Goal: Find specific page/section: Find specific page/section

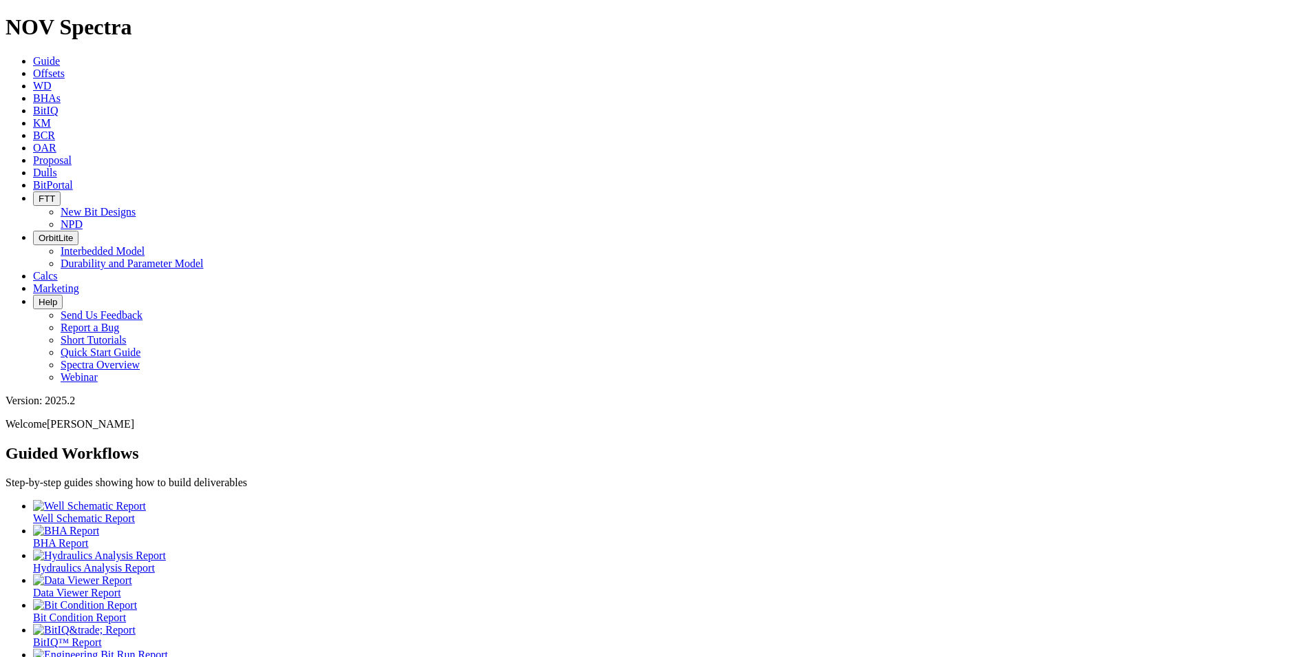
click at [57, 167] on link "Dulls" at bounding box center [45, 173] width 24 height 12
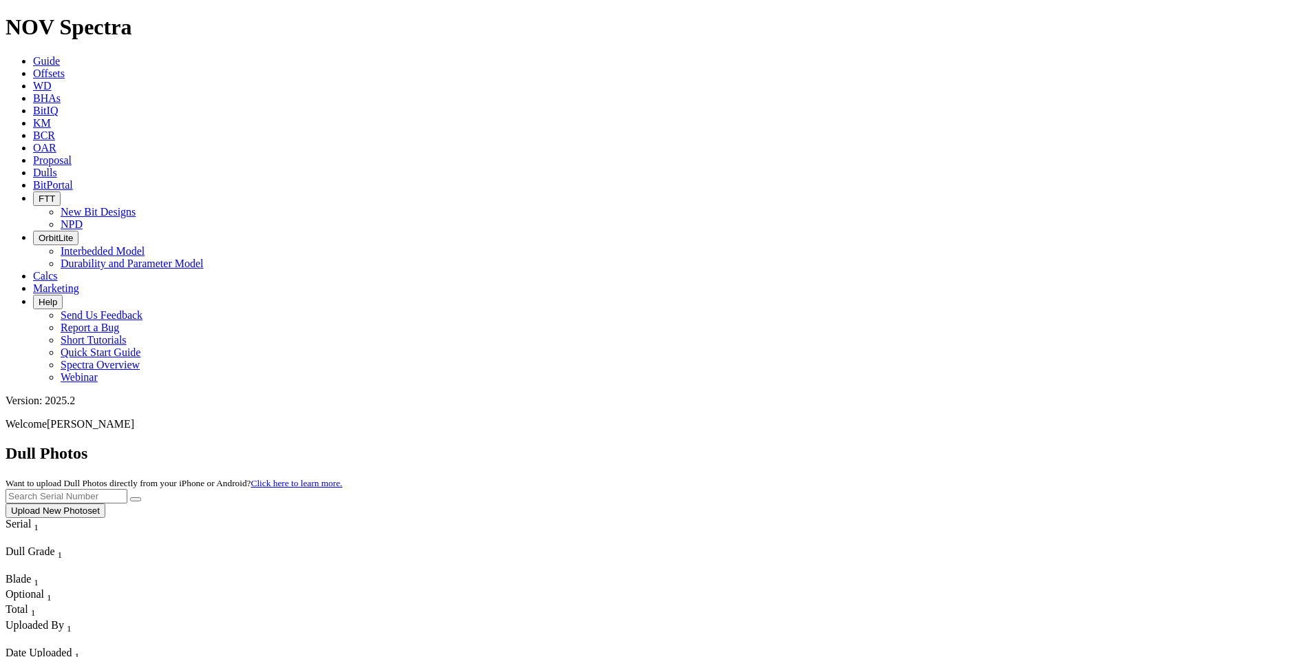
click at [127, 489] on input "text" at bounding box center [67, 496] width 122 height 14
drag, startPoint x: 1013, startPoint y: 48, endPoint x: 1027, endPoint y: 67, distance: 23.7
click at [1015, 444] on div "Dull Photos Want to upload Dull Photos directly from your iPhone or Android? Cl…" at bounding box center [658, 481] width 1305 height 74
click at [127, 489] on input "A3" at bounding box center [67, 496] width 122 height 14
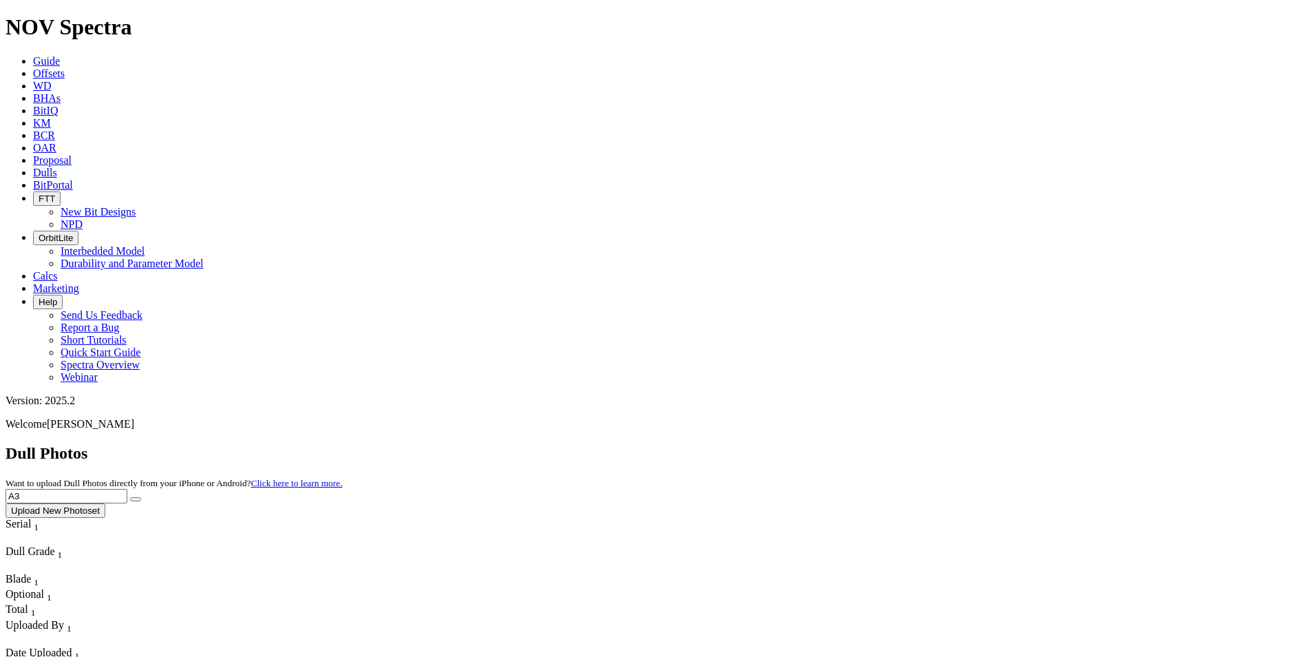
click at [127, 489] on input "A3" at bounding box center [67, 496] width 122 height 14
type input "A315781"
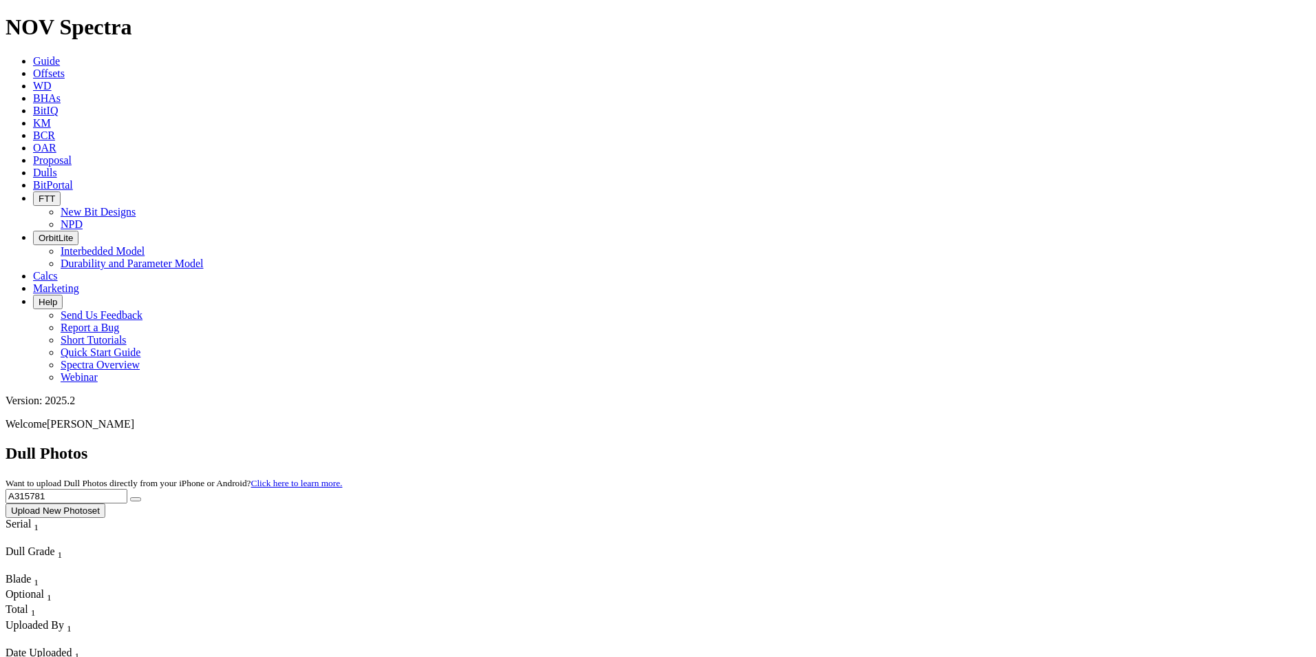
click at [141, 497] on button "submit" at bounding box center [135, 499] width 11 height 4
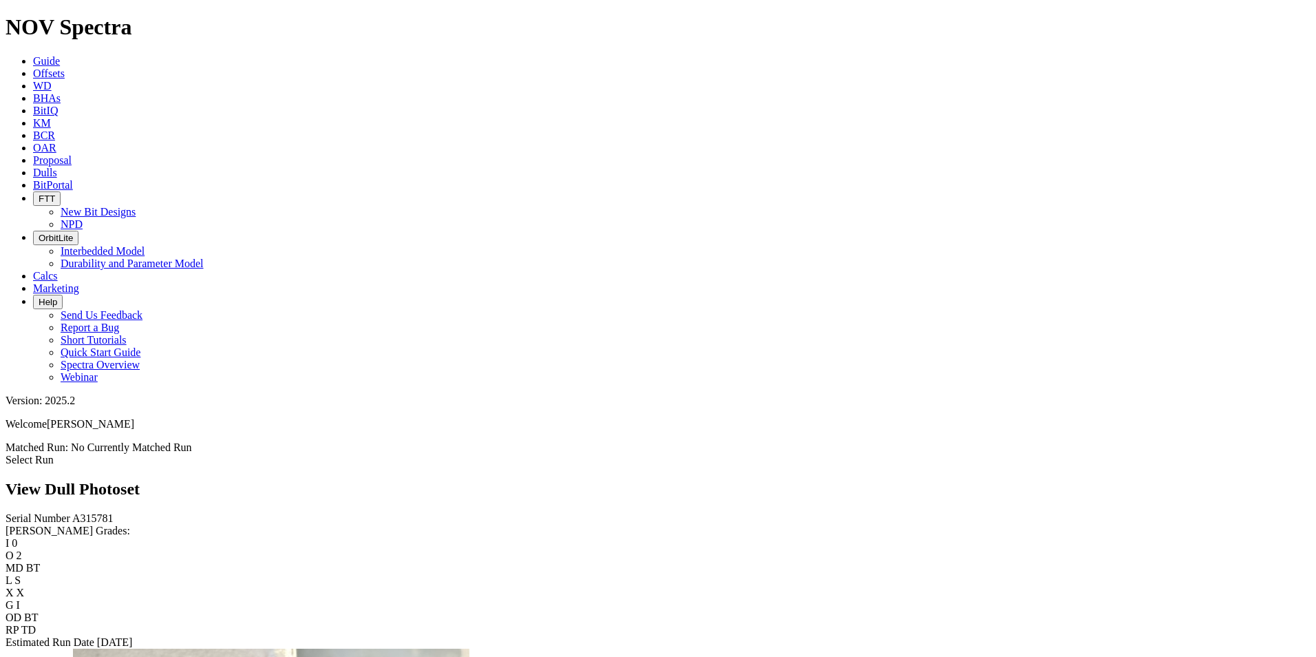
click at [33, 167] on icon at bounding box center [33, 173] width 0 height 12
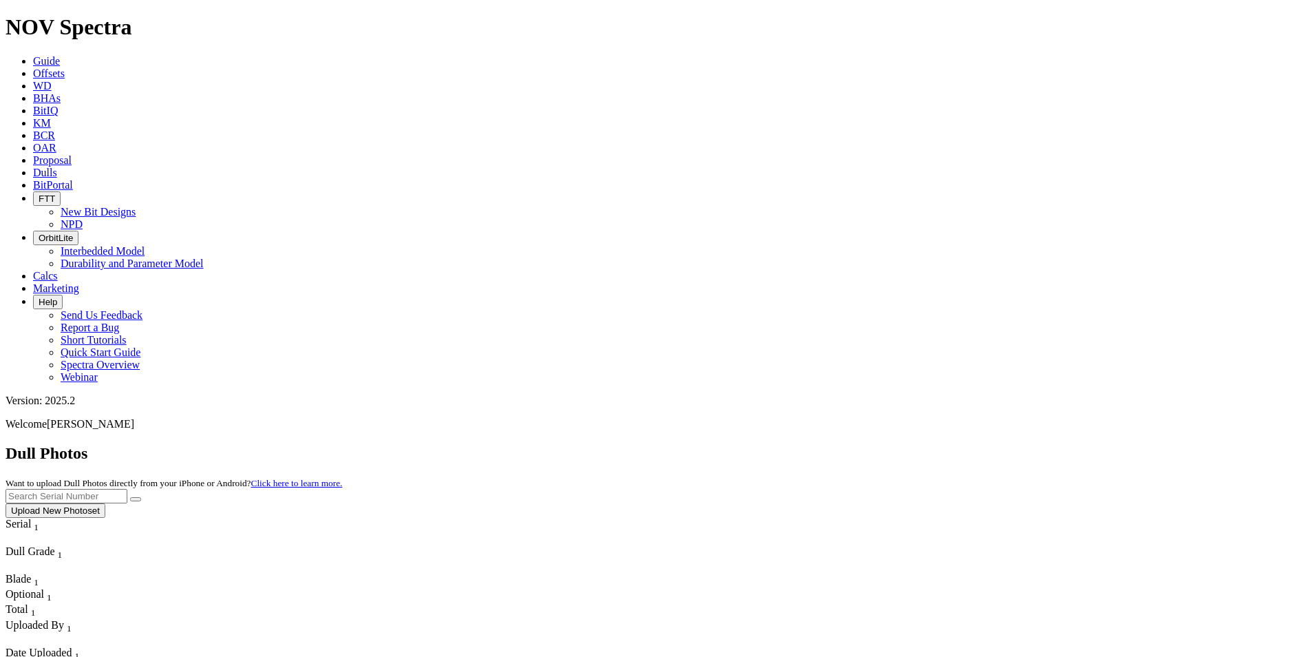
click at [105, 503] on button "Upload New Photoset" at bounding box center [56, 510] width 100 height 14
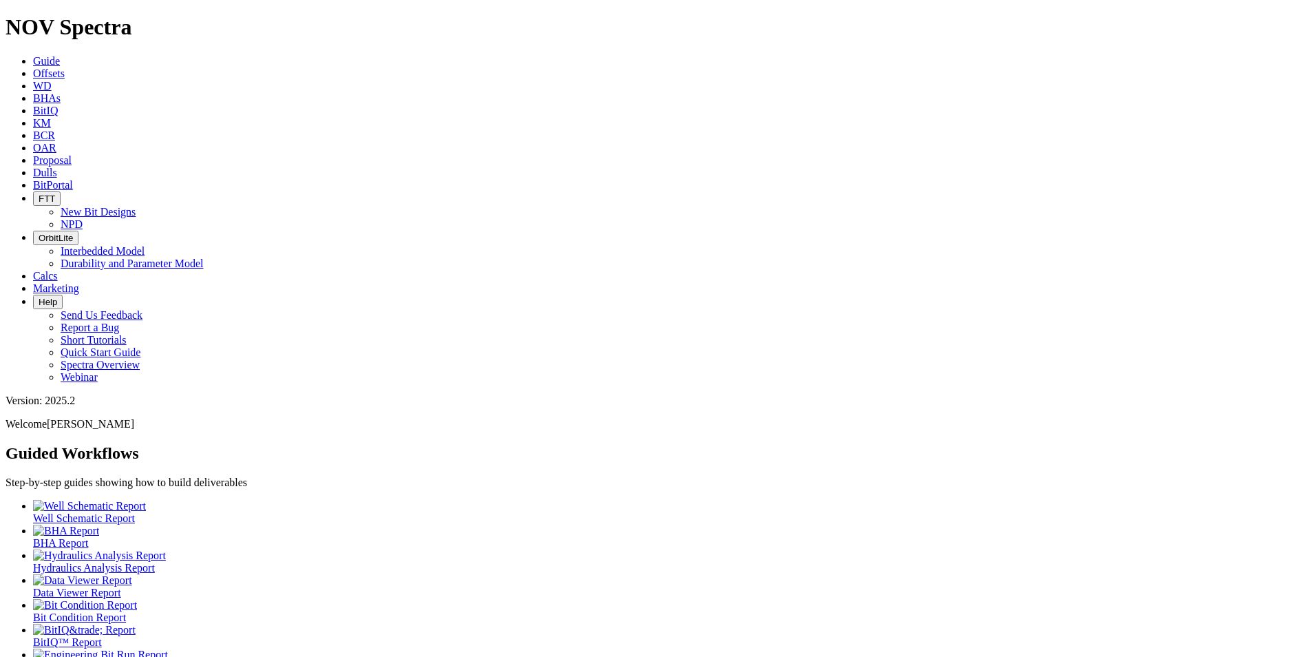
click at [57, 167] on link "Dulls" at bounding box center [45, 173] width 24 height 12
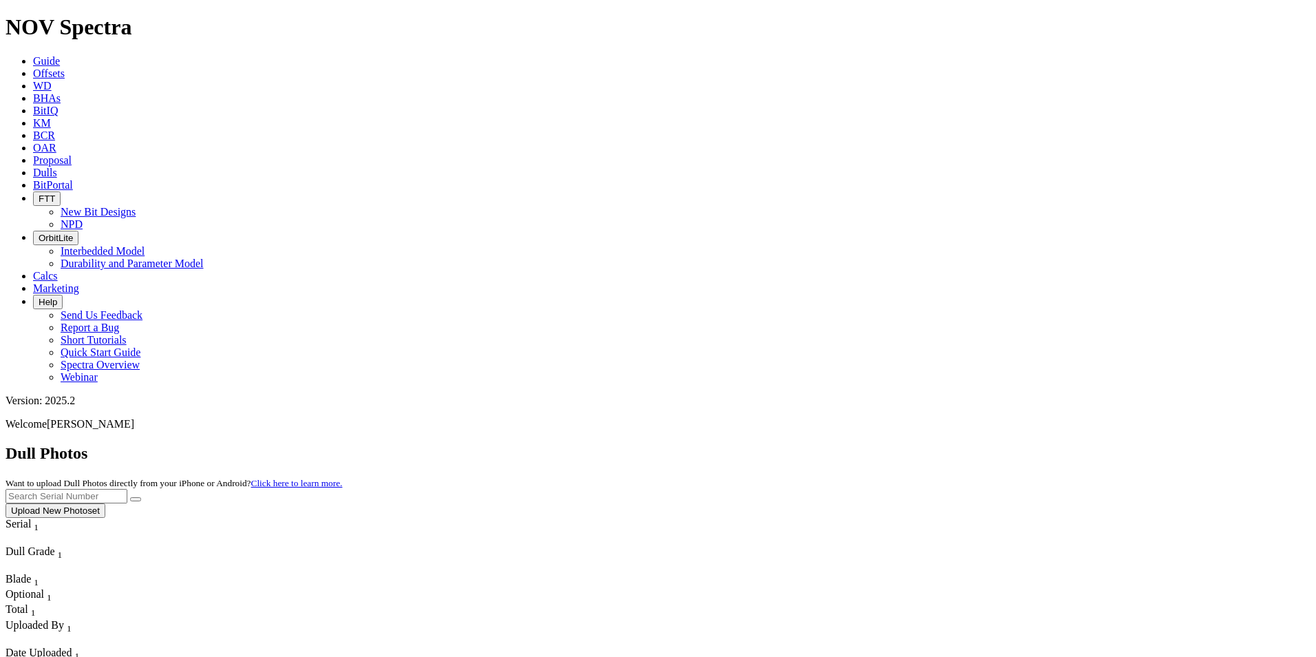
click at [127, 489] on input "text" at bounding box center [67, 496] width 122 height 14
type input "A315781"
click at [141, 497] on button "submit" at bounding box center [135, 499] width 11 height 4
